Goal: Obtain resource: Obtain resource

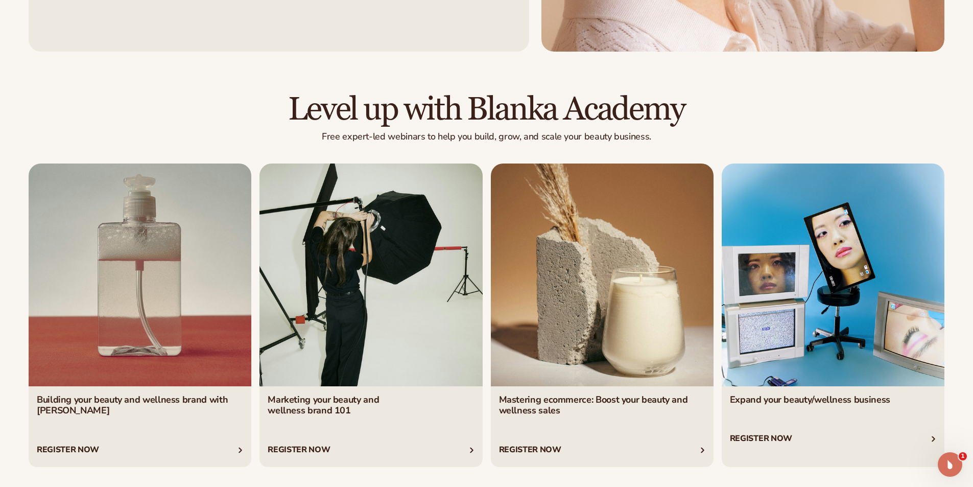
scroll to position [4137, 0]
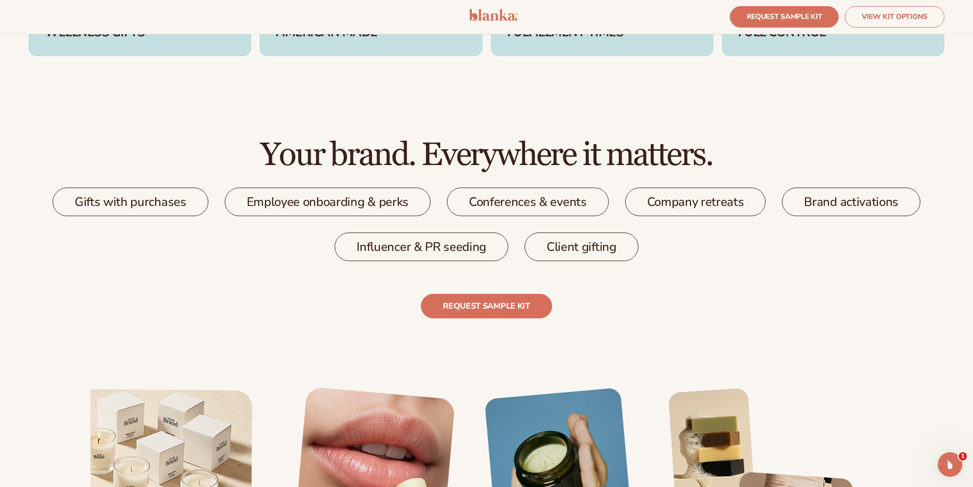
scroll to position [1890, 0]
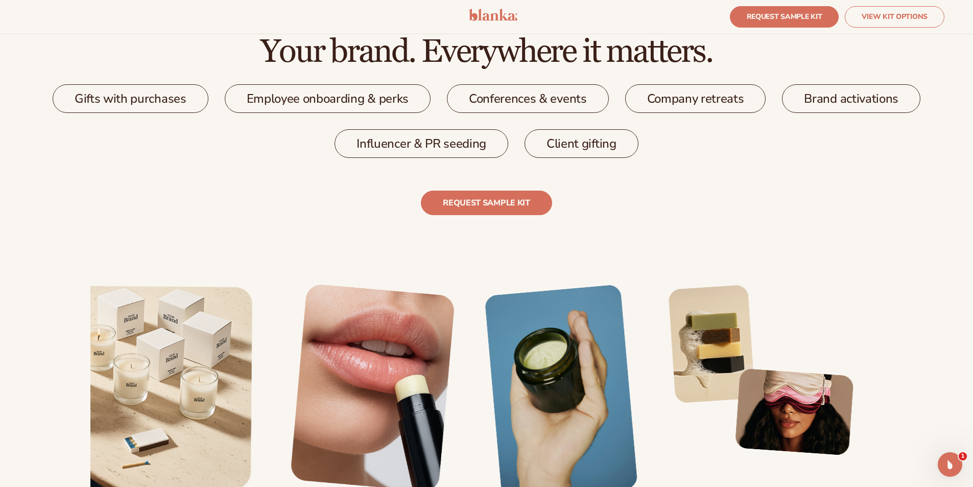
click at [187, 99] on div "Gifts with purchases" at bounding box center [131, 98] width 156 height 29
click at [326, 105] on div "Employee onboarding & perks" at bounding box center [328, 98] width 206 height 29
drag, startPoint x: 516, startPoint y: 105, endPoint x: 652, endPoint y: 103, distance: 136.4
click at [519, 104] on div "Conferences & events" at bounding box center [528, 98] width 162 height 29
click at [670, 103] on div "Company retreats" at bounding box center [695, 98] width 141 height 29
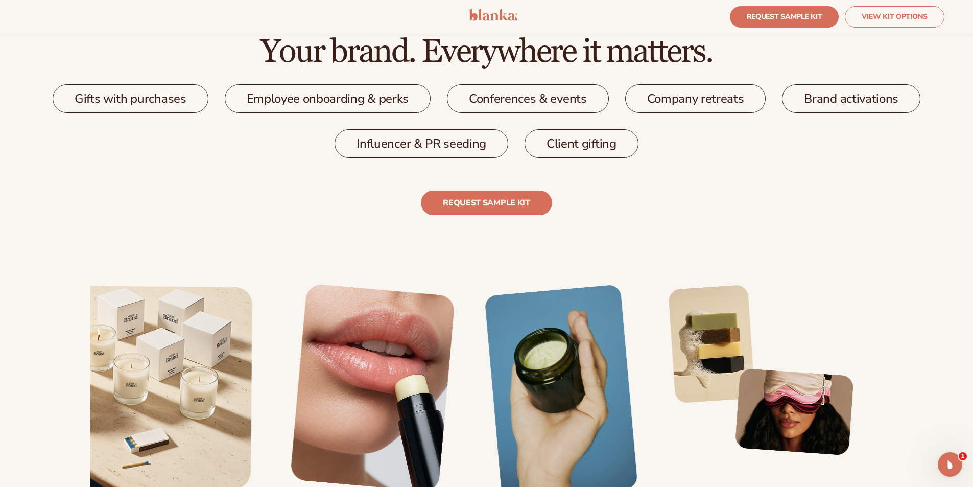
drag, startPoint x: 831, startPoint y: 99, endPoint x: 722, endPoint y: 110, distance: 109.8
click at [821, 100] on div "Brand activations" at bounding box center [851, 98] width 138 height 29
drag, startPoint x: 598, startPoint y: 150, endPoint x: 417, endPoint y: 133, distance: 181.6
click at [597, 150] on div "Client gifting" at bounding box center [582, 143] width 114 height 29
click at [415, 133] on div "Influencer & PR seeding" at bounding box center [422, 143] width 174 height 29
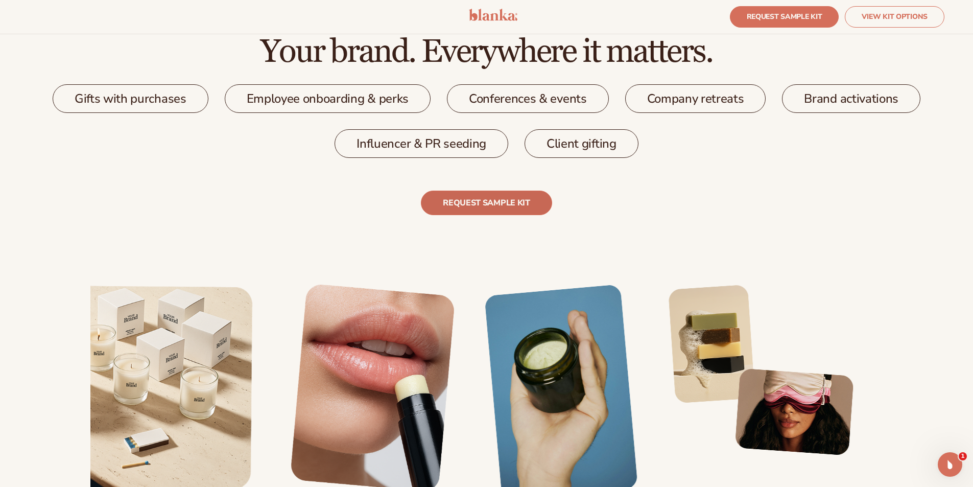
click at [475, 205] on link "REQUEST SAMPLE KIT" at bounding box center [486, 203] width 131 height 25
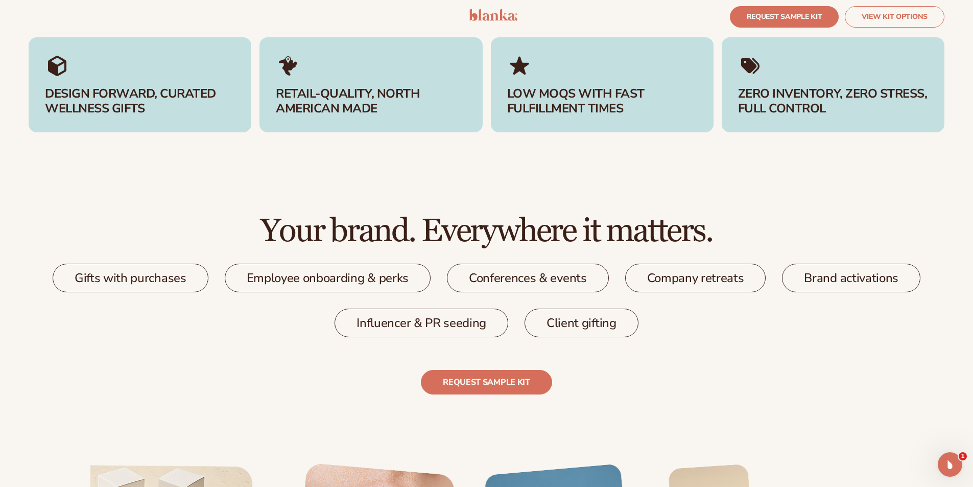
scroll to position [1716, 0]
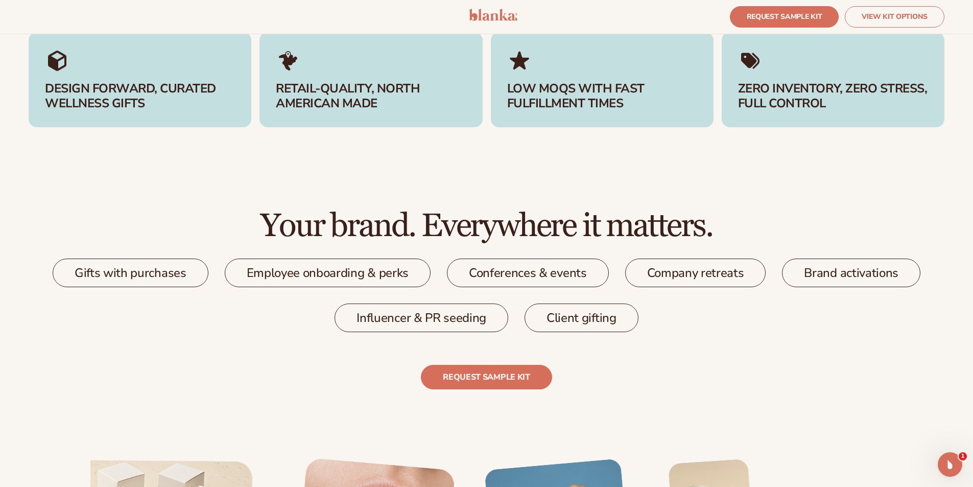
drag, startPoint x: 146, startPoint y: 277, endPoint x: 151, endPoint y: 279, distance: 5.3
click at [148, 277] on div "Gifts with purchases" at bounding box center [131, 272] width 156 height 29
drag, startPoint x: 296, startPoint y: 277, endPoint x: 343, endPoint y: 298, distance: 51.9
click at [296, 278] on div "Employee onboarding & perks" at bounding box center [328, 272] width 206 height 29
click at [411, 310] on div "Influencer & PR seeding" at bounding box center [422, 317] width 174 height 29
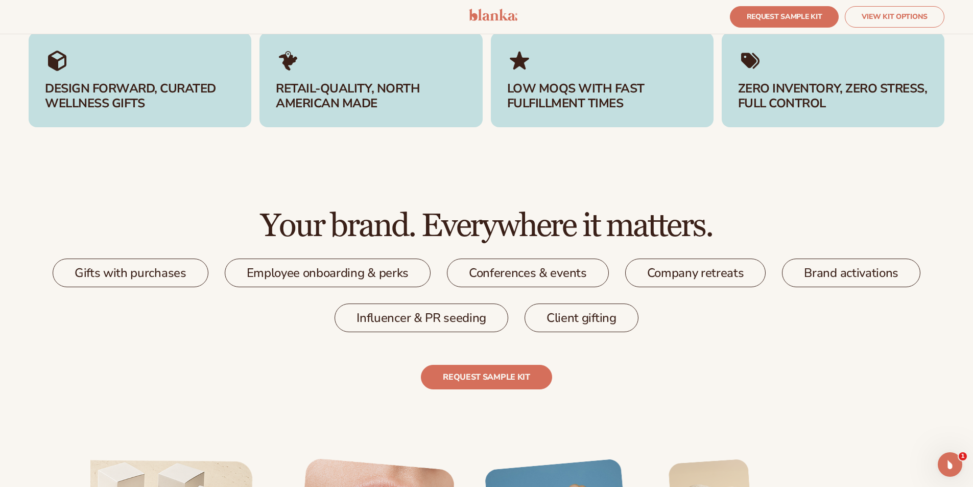
drag, startPoint x: 515, startPoint y: 273, endPoint x: 541, endPoint y: 295, distance: 34.4
click at [517, 276] on div "Conferences & events" at bounding box center [528, 272] width 162 height 29
click at [567, 319] on div "Client gifting" at bounding box center [582, 317] width 114 height 29
drag, startPoint x: 637, startPoint y: 271, endPoint x: 577, endPoint y: 334, distance: 87.1
click at [637, 275] on div "Company retreats" at bounding box center [695, 272] width 141 height 29
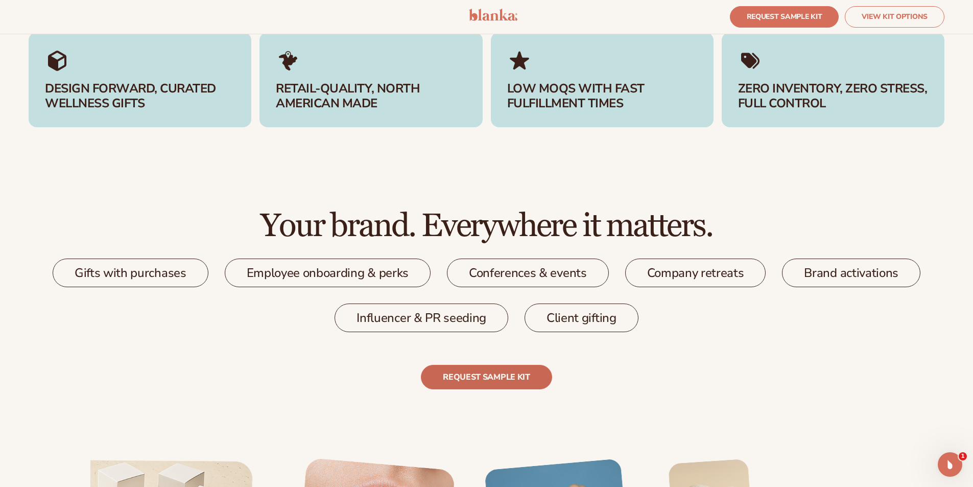
click at [507, 383] on link "REQUEST SAMPLE KIT" at bounding box center [486, 377] width 131 height 25
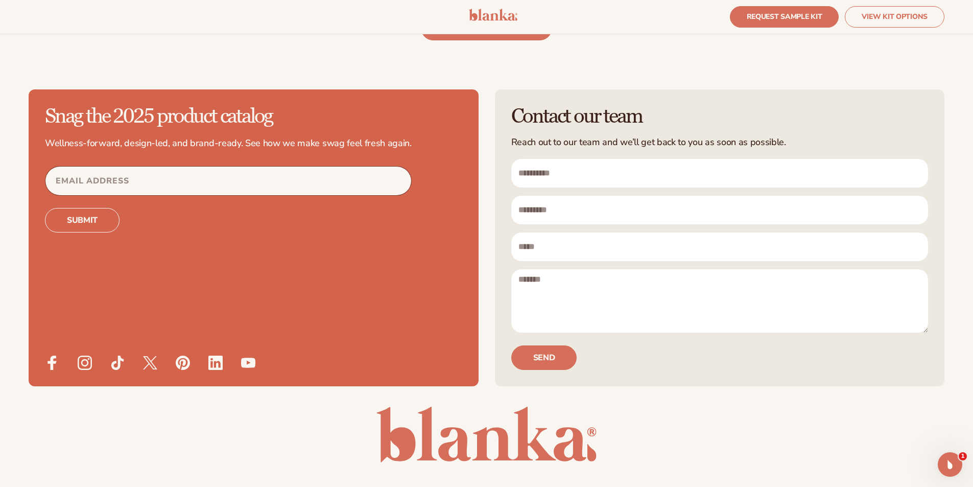
scroll to position [3146, 0]
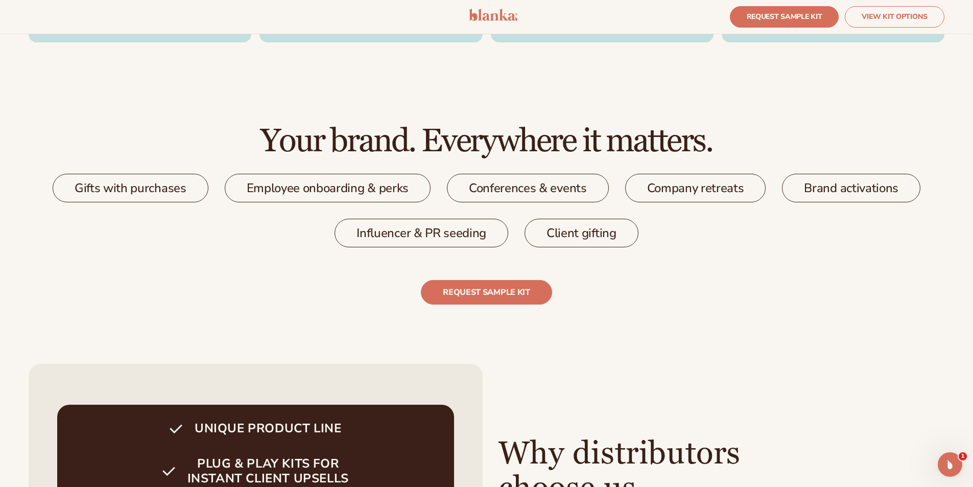
scroll to position [1890, 0]
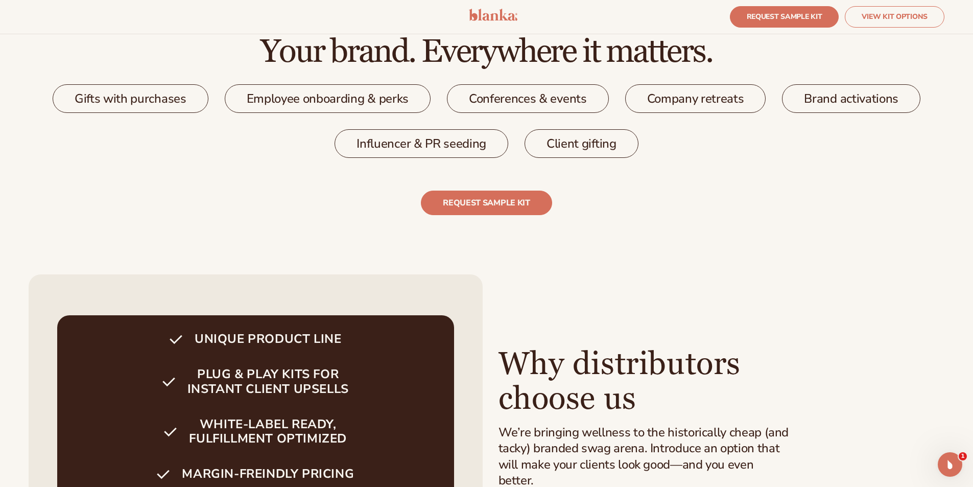
click at [163, 100] on div "Gifts with purchases" at bounding box center [131, 98] width 156 height 29
drag, startPoint x: 319, startPoint y: 100, endPoint x: 336, endPoint y: 100, distance: 16.3
click at [320, 100] on div "Employee onboarding & perks" at bounding box center [328, 98] width 206 height 29
click at [485, 100] on div "Conferences & events" at bounding box center [528, 98] width 162 height 29
click at [733, 105] on div "Company retreats" at bounding box center [695, 98] width 141 height 29
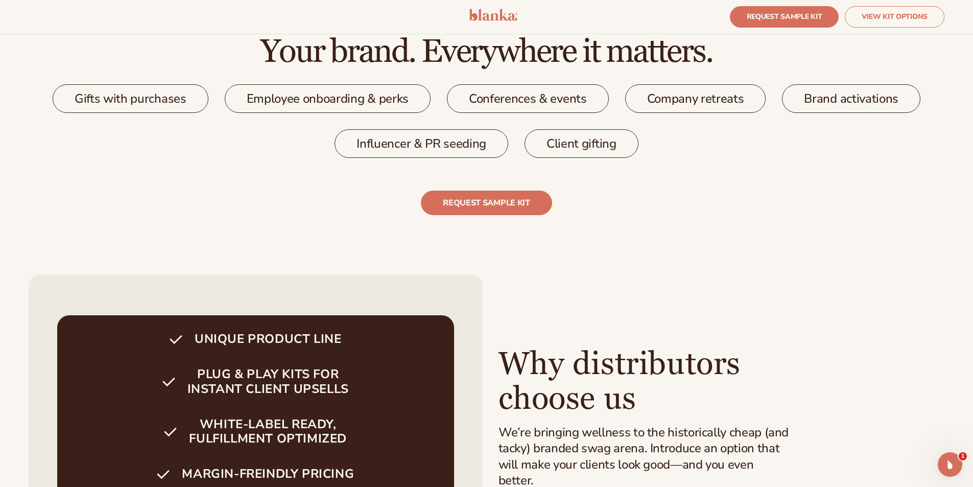
drag, startPoint x: 806, startPoint y: 101, endPoint x: 661, endPoint y: 149, distance: 152.1
click at [805, 101] on div "Brand activations" at bounding box center [851, 98] width 138 height 29
click at [593, 146] on div "Client gifting" at bounding box center [582, 143] width 114 height 29
click at [424, 149] on div "Influencer & PR seeding" at bounding box center [422, 143] width 174 height 29
click at [489, 201] on link "REQUEST SAMPLE KIT" at bounding box center [486, 203] width 131 height 25
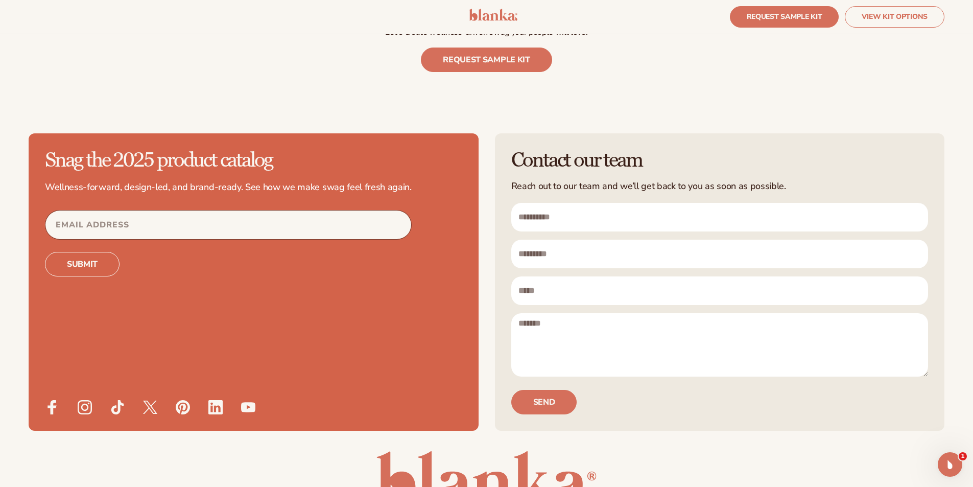
scroll to position [3236, 0]
